Goal: Task Accomplishment & Management: Complete application form

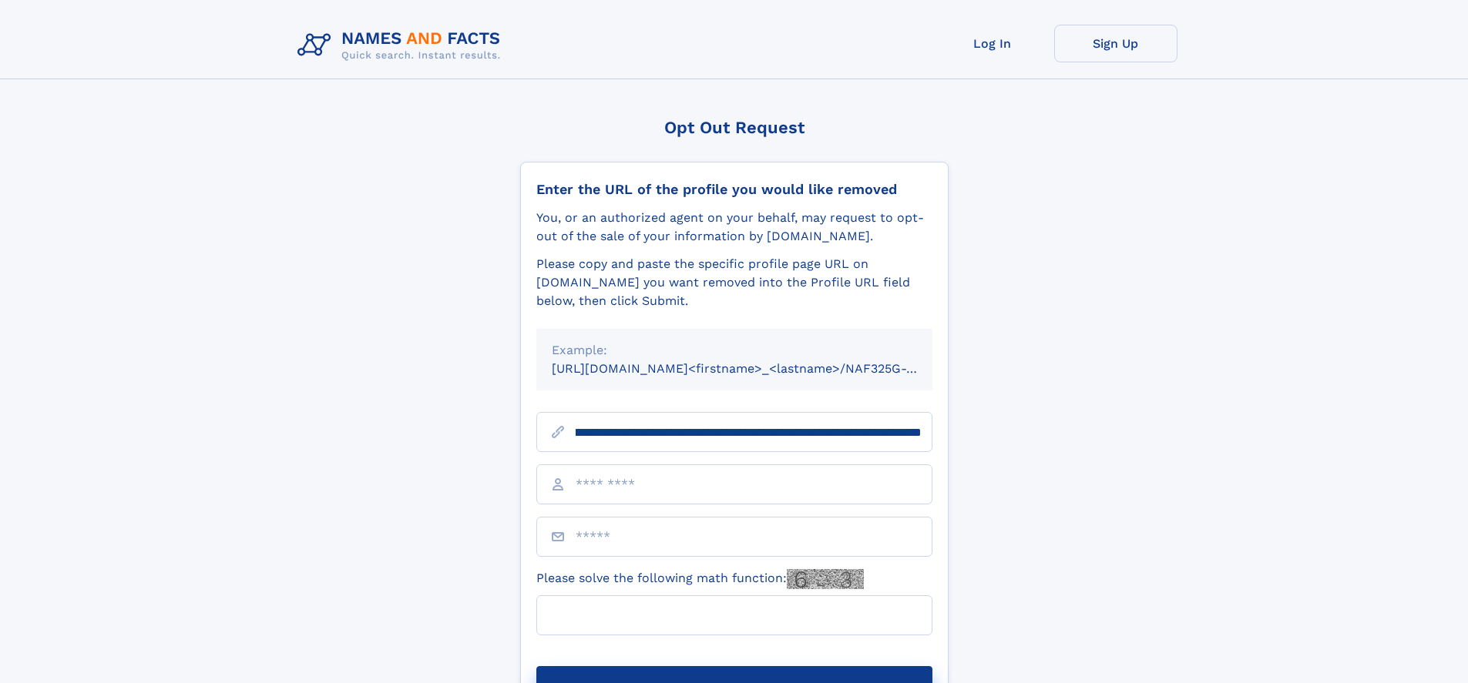
scroll to position [0, 179]
type input "**********"
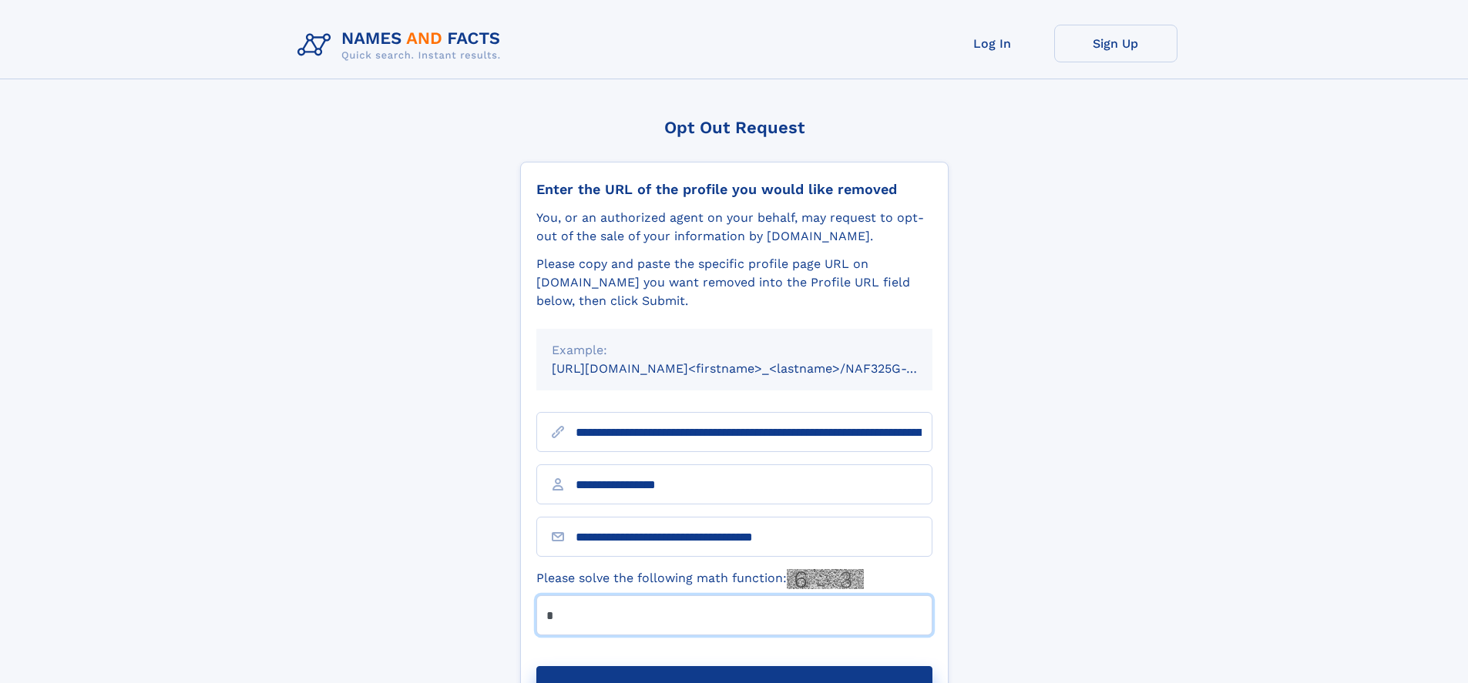
type input "*"
click at [734, 666] on button "Submit Opt Out Request" at bounding box center [734, 690] width 396 height 49
